Goal: Task Accomplishment & Management: Use online tool/utility

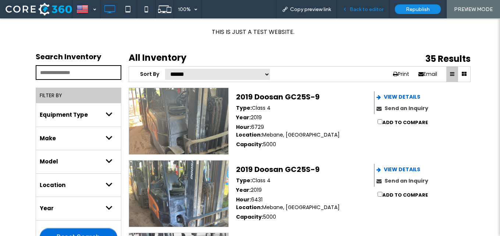
click at [366, 13] on div "Back to editor" at bounding box center [363, 9] width 53 height 18
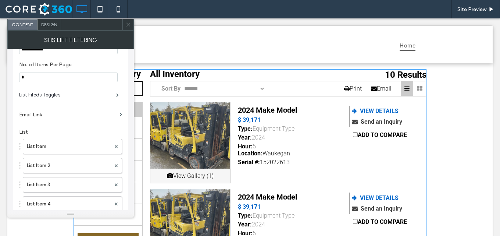
scroll to position [63, 0]
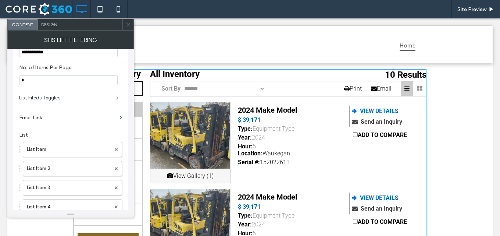
click at [116, 96] on span at bounding box center [117, 98] width 3 height 4
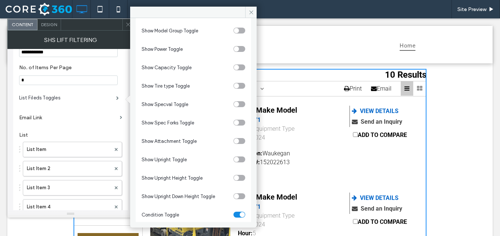
scroll to position [160, 0]
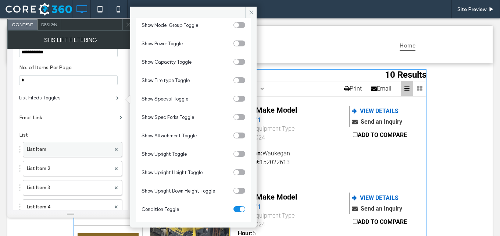
click at [77, 150] on label "List Item" at bounding box center [69, 149] width 84 height 15
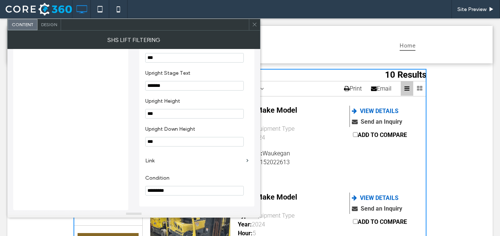
scroll to position [706, 0]
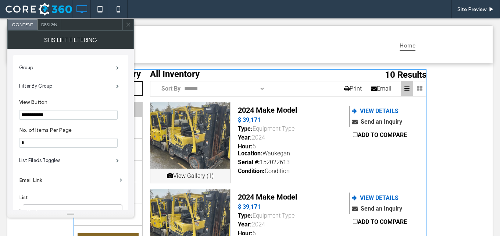
click at [129, 24] on icon at bounding box center [128, 25] width 6 height 6
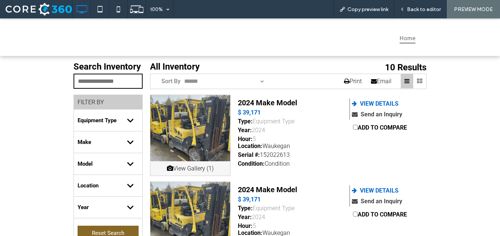
click at [278, 164] on div "Condition" at bounding box center [277, 163] width 25 height 7
click at [246, 166] on div "Condition:" at bounding box center [251, 163] width 27 height 7
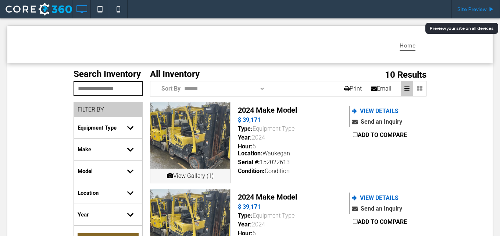
click at [473, 8] on span "Site Preview" at bounding box center [472, 9] width 29 height 6
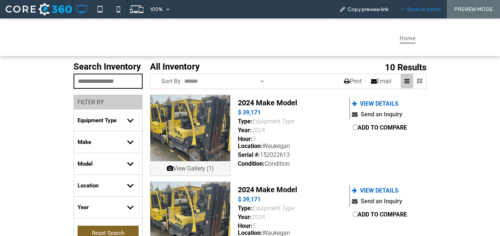
click at [406, 8] on div "Back to editor" at bounding box center [420, 9] width 52 height 6
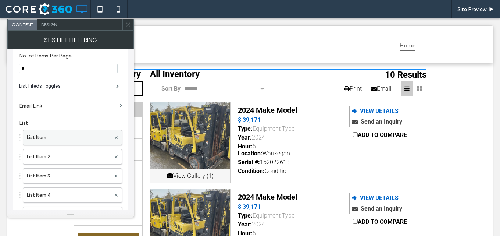
scroll to position [74, 0]
click at [83, 138] on label "List Item" at bounding box center [69, 138] width 84 height 15
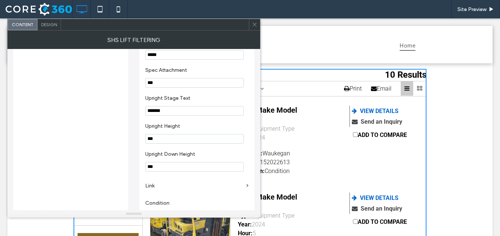
scroll to position [706, 0]
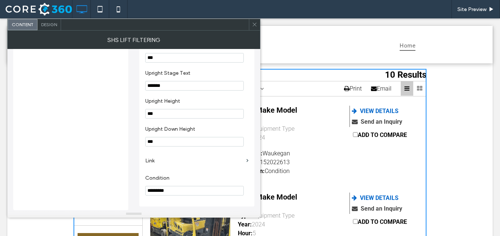
click at [171, 195] on input "*********" at bounding box center [194, 191] width 99 height 10
paste input "**********"
type input "**********"
click at [193, 178] on label "Condition" at bounding box center [195, 179] width 100 height 8
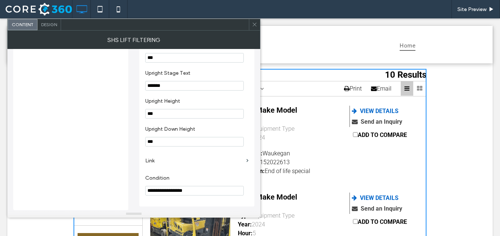
click at [256, 25] on icon at bounding box center [255, 25] width 6 height 6
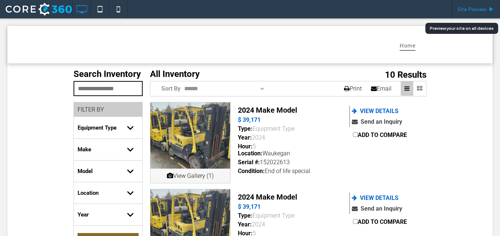
click at [476, 14] on div "Site Preview" at bounding box center [476, 9] width 49 height 18
click at [474, 11] on span "Site Preview" at bounding box center [472, 9] width 29 height 6
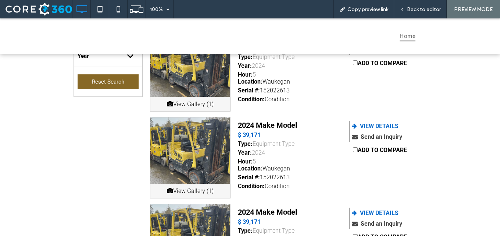
scroll to position [221, 0]
